Goal: Task Accomplishment & Management: Use online tool/utility

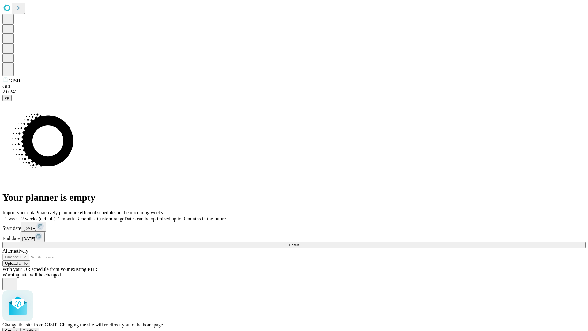
click at [37, 328] on span "Confirm" at bounding box center [30, 330] width 14 height 5
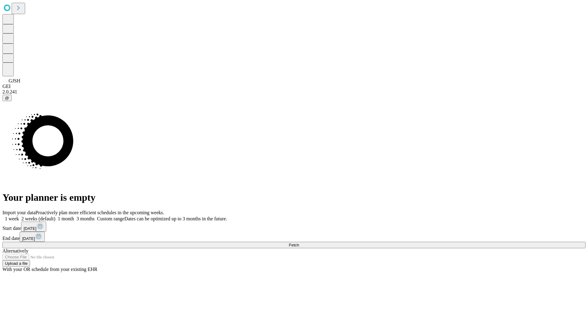
click at [55, 216] on label "2 weeks (default)" at bounding box center [37, 218] width 36 height 5
click at [299, 242] on span "Fetch" at bounding box center [294, 244] width 10 height 5
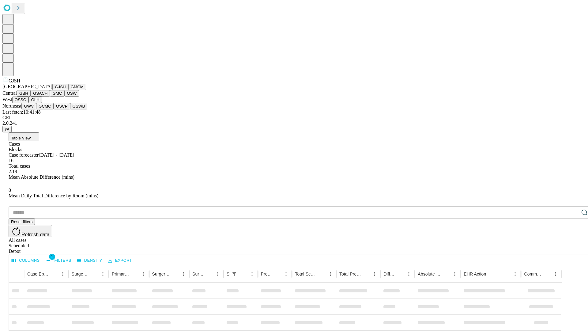
click at [68, 90] on button "GMCM" at bounding box center [77, 87] width 18 height 6
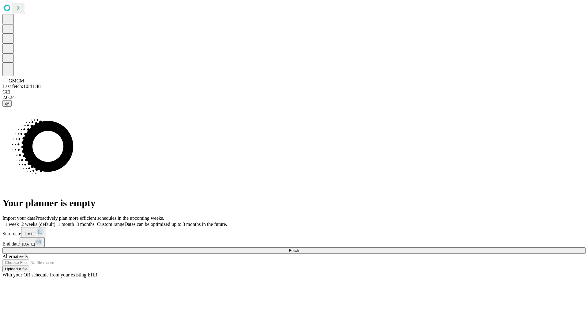
click at [55, 221] on label "2 weeks (default)" at bounding box center [37, 223] width 36 height 5
click at [299, 248] on span "Fetch" at bounding box center [294, 250] width 10 height 5
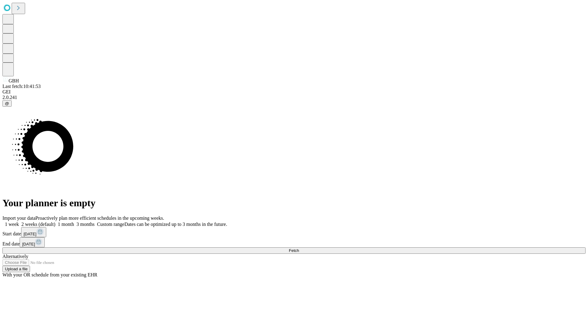
click at [55, 221] on label "2 weeks (default)" at bounding box center [37, 223] width 36 height 5
click at [299, 248] on span "Fetch" at bounding box center [294, 250] width 10 height 5
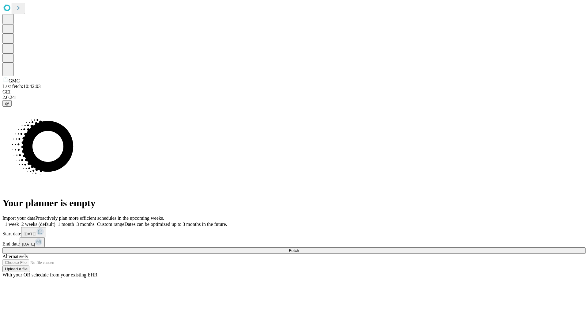
click at [55, 221] on label "2 weeks (default)" at bounding box center [37, 223] width 36 height 5
click at [299, 248] on span "Fetch" at bounding box center [294, 250] width 10 height 5
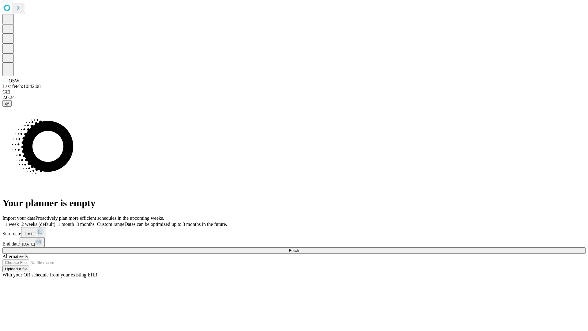
click at [55, 221] on label "2 weeks (default)" at bounding box center [37, 223] width 36 height 5
click at [299, 248] on span "Fetch" at bounding box center [294, 250] width 10 height 5
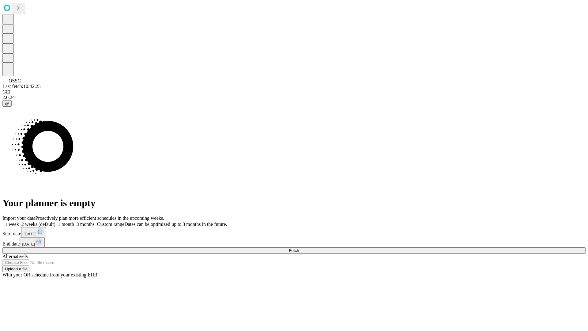
click at [55, 221] on label "2 weeks (default)" at bounding box center [37, 223] width 36 height 5
click at [299, 248] on span "Fetch" at bounding box center [294, 250] width 10 height 5
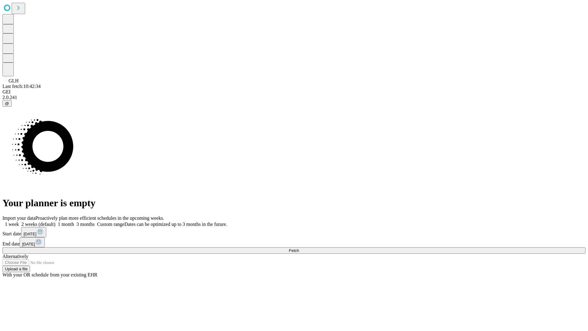
click at [55, 221] on label "2 weeks (default)" at bounding box center [37, 223] width 36 height 5
click at [299, 248] on span "Fetch" at bounding box center [294, 250] width 10 height 5
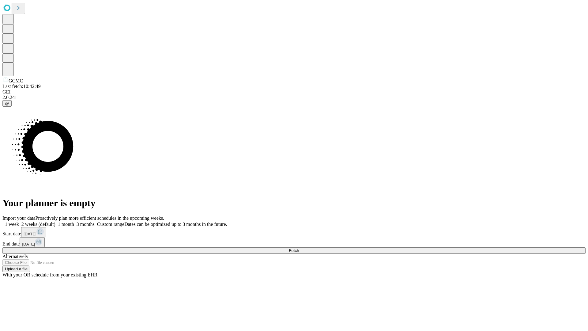
click at [299, 248] on span "Fetch" at bounding box center [294, 250] width 10 height 5
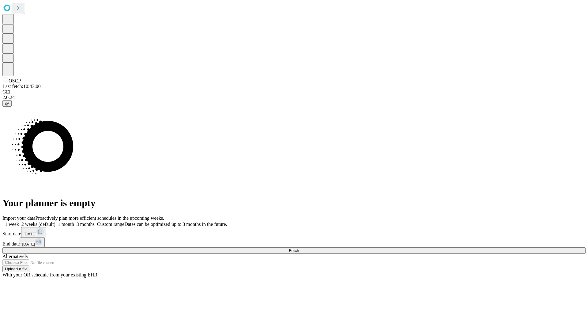
click at [55, 221] on label "2 weeks (default)" at bounding box center [37, 223] width 36 height 5
click at [299, 248] on span "Fetch" at bounding box center [294, 250] width 10 height 5
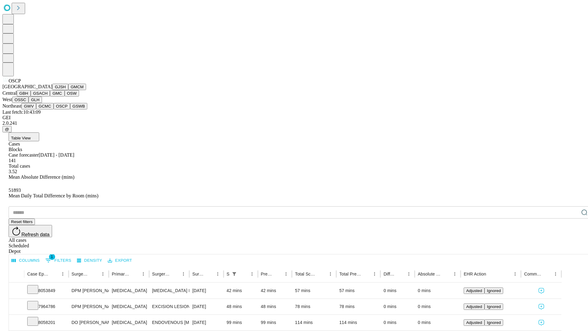
click at [70, 109] on button "GSWB" at bounding box center [78, 106] width 17 height 6
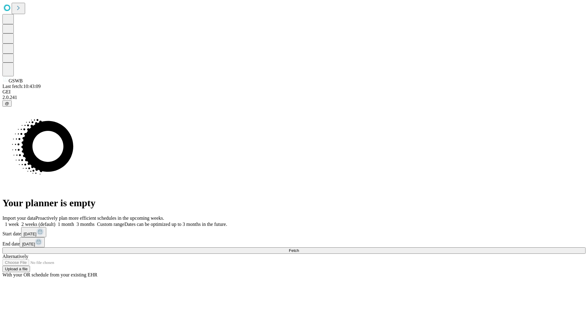
click at [55, 221] on label "2 weeks (default)" at bounding box center [37, 223] width 36 height 5
click at [299, 248] on span "Fetch" at bounding box center [294, 250] width 10 height 5
